Goal: Complete application form

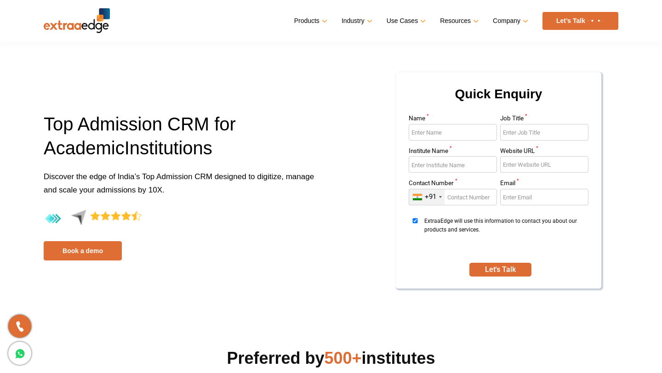
click at [96, 27] on img at bounding box center [77, 20] width 66 height 25
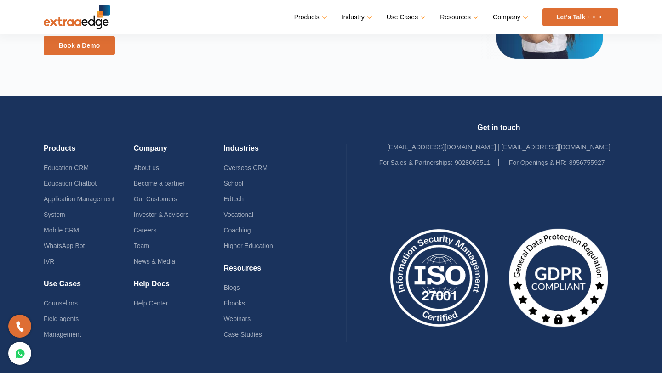
scroll to position [2250, 0]
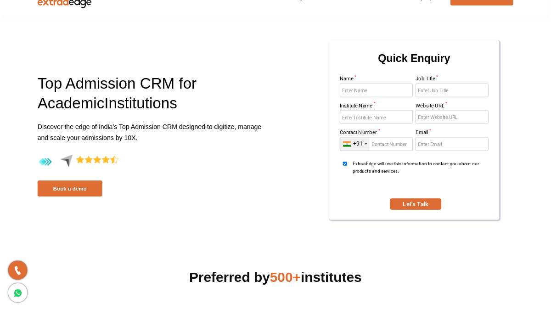
scroll to position [30, 0]
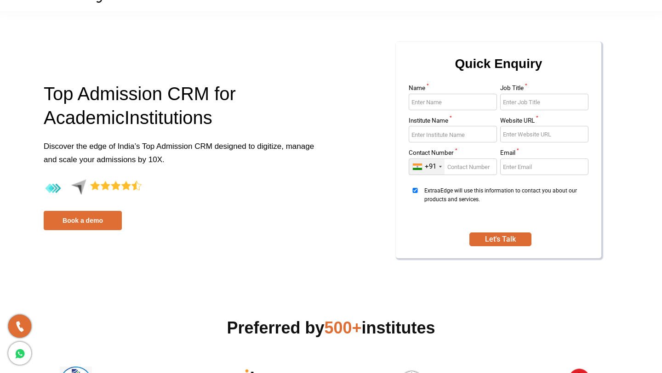
click at [428, 99] on input "Name *" at bounding box center [453, 102] width 88 height 17
